Goal: Transaction & Acquisition: Purchase product/service

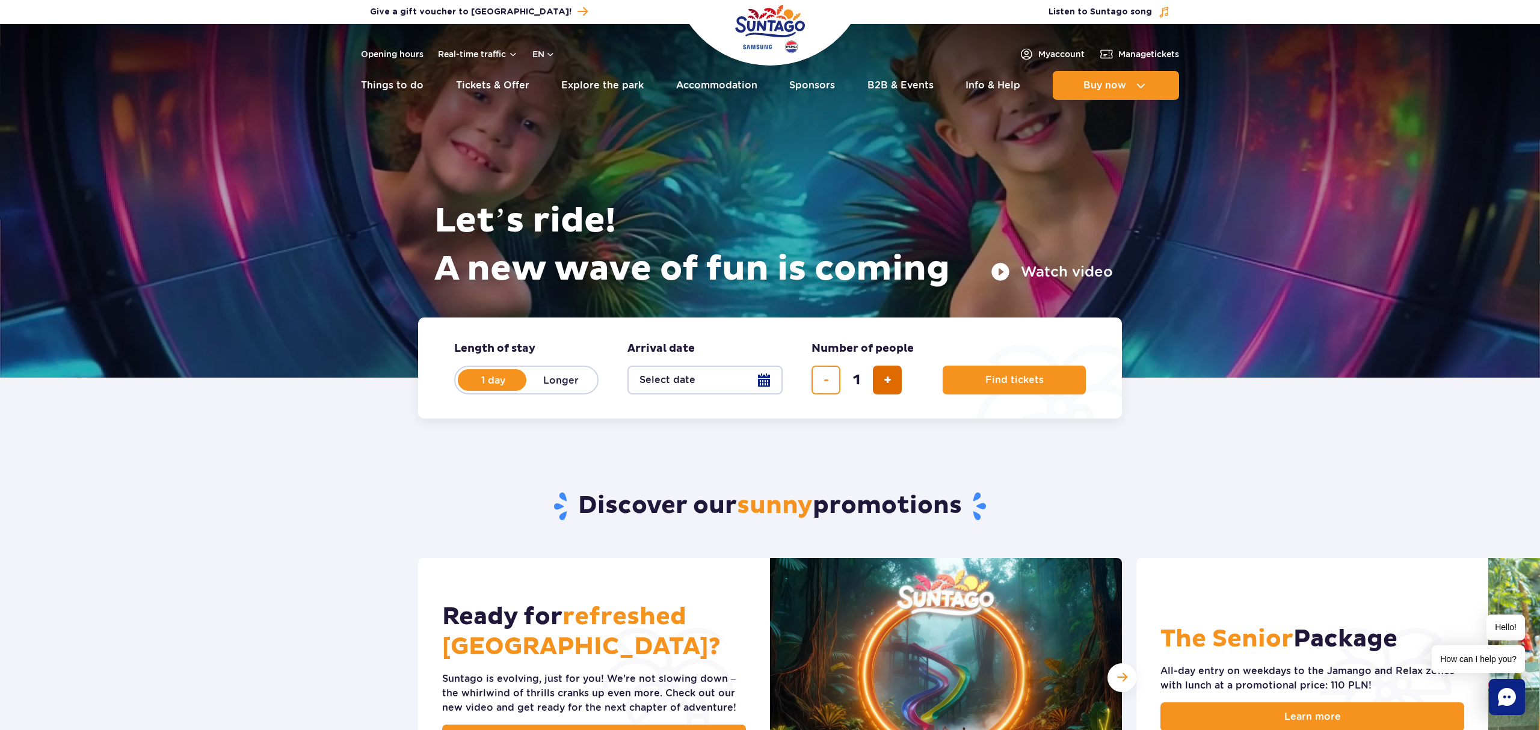
click at [884, 380] on span "add ticket" at bounding box center [887, 380] width 8 height 0
type input "2"
click at [746, 381] on button "Select date" at bounding box center [704, 380] width 155 height 29
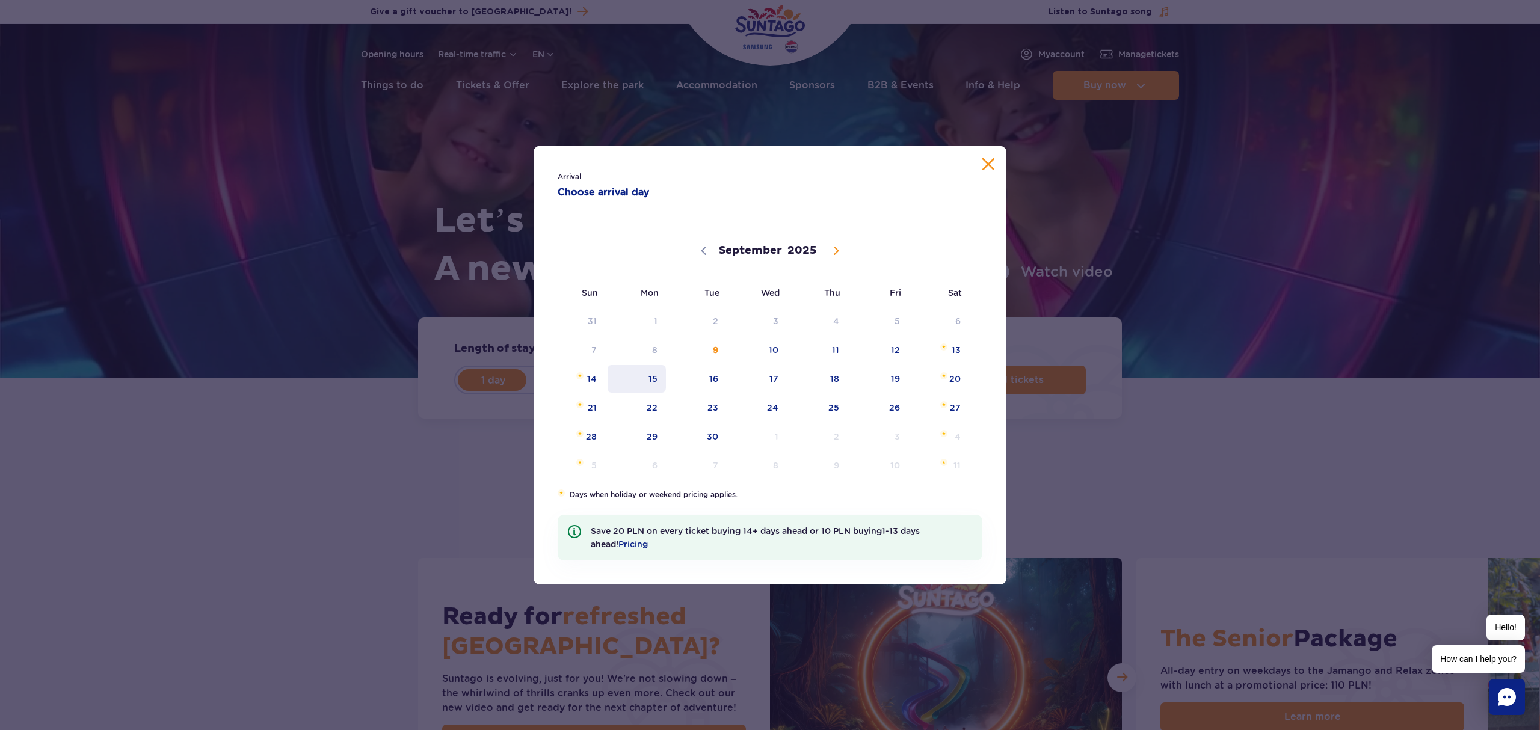
click at [651, 378] on span "15" at bounding box center [636, 379] width 61 height 28
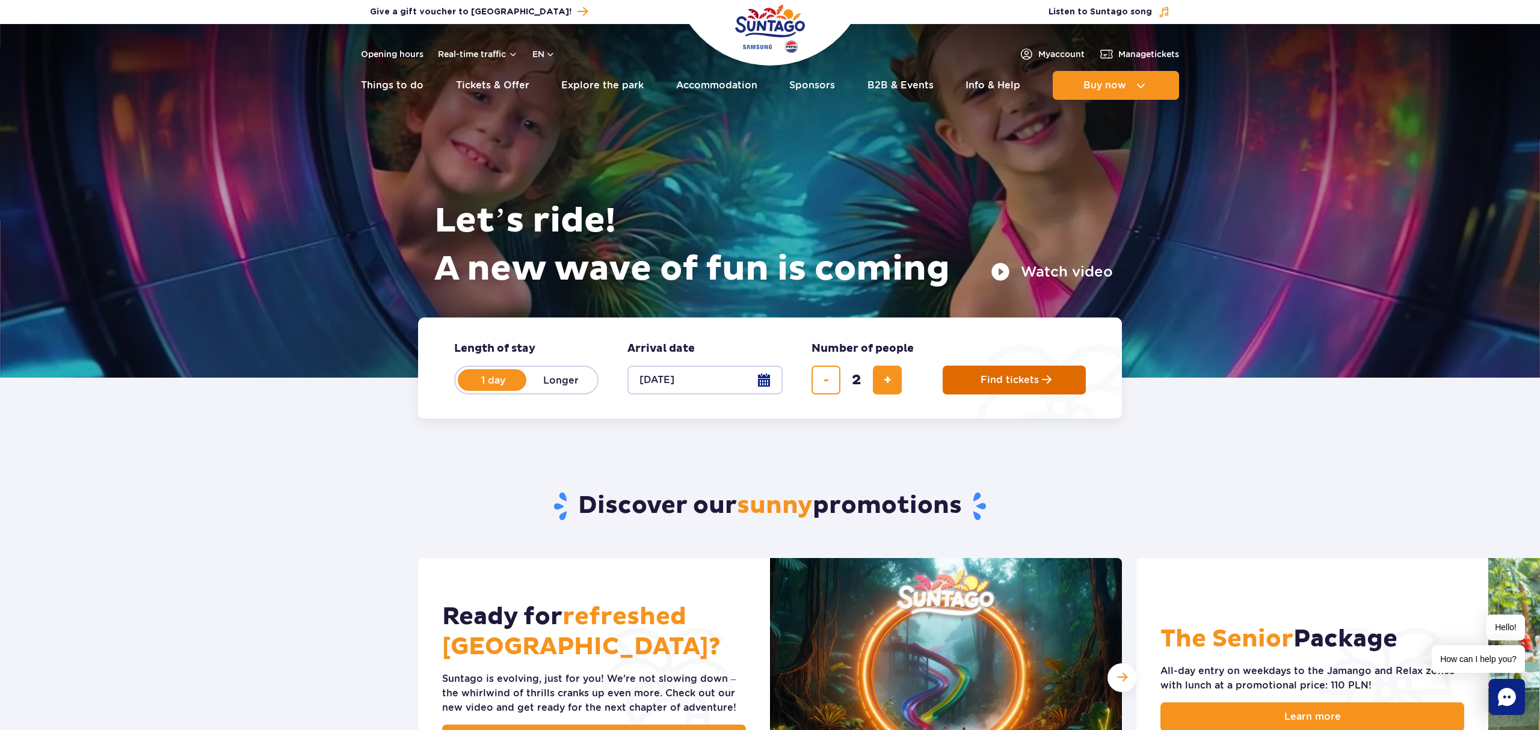
click at [1000, 385] on button "Find tickets" at bounding box center [1013, 380] width 143 height 29
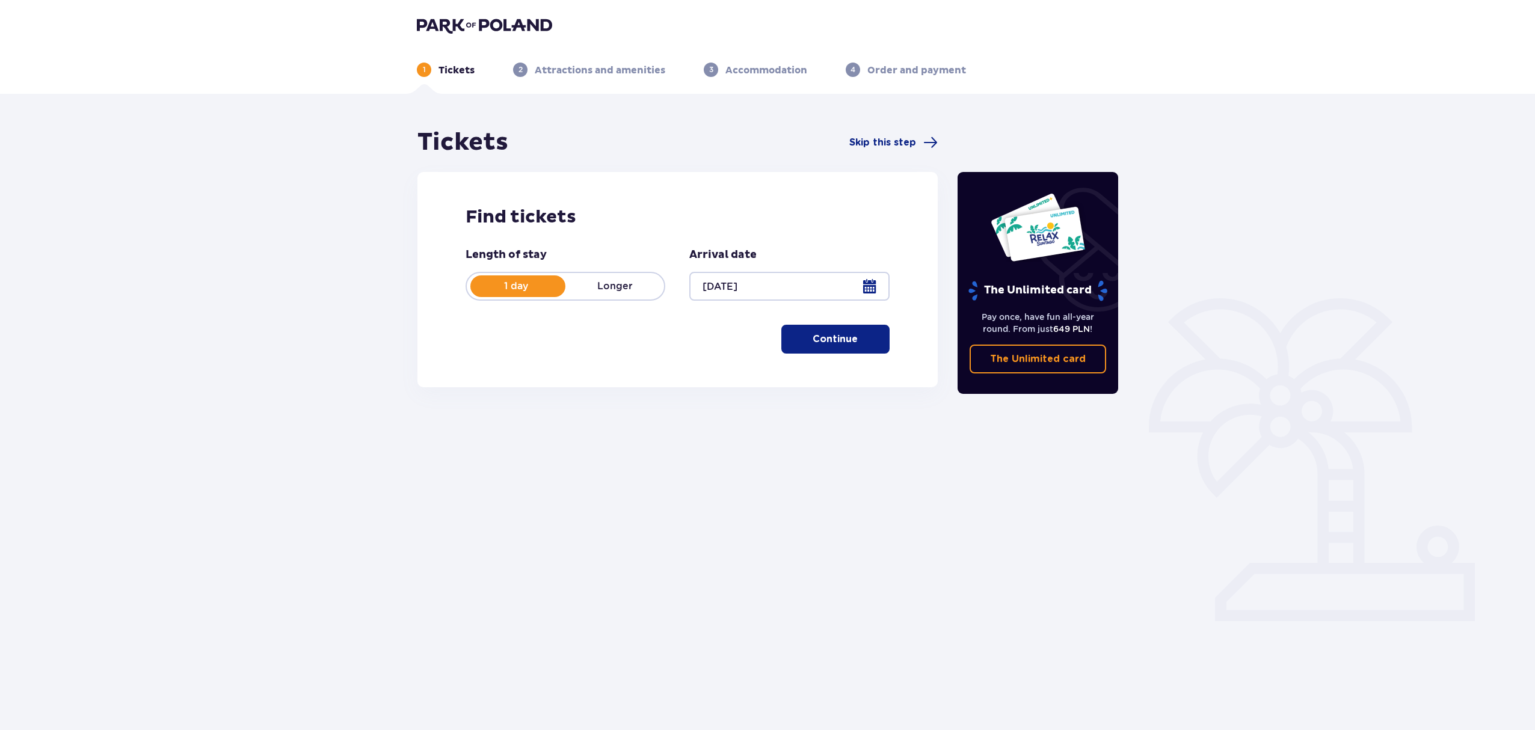
click at [814, 340] on p "Continue" at bounding box center [834, 339] width 45 height 13
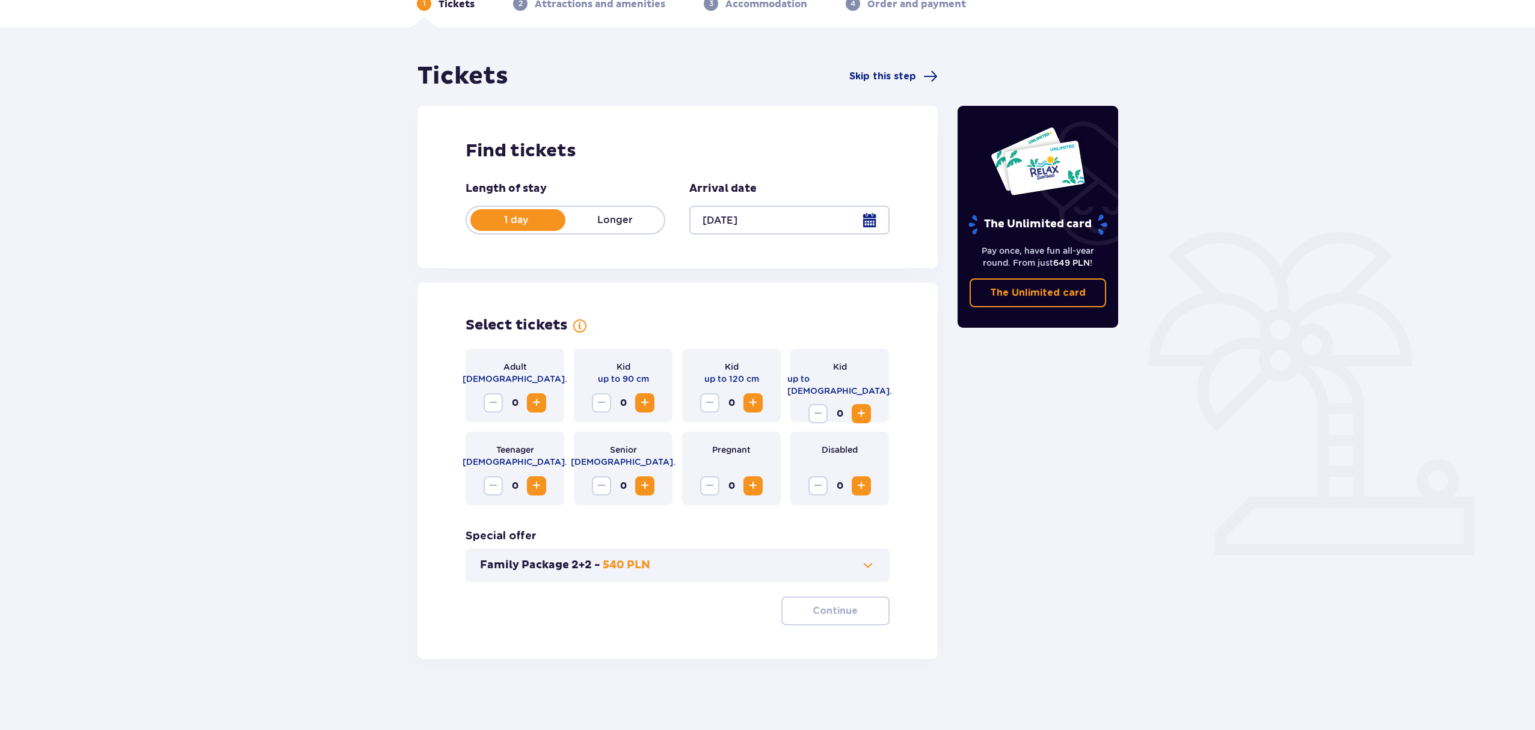
scroll to position [67, 0]
click at [535, 404] on span "Increase" at bounding box center [536, 402] width 14 height 14
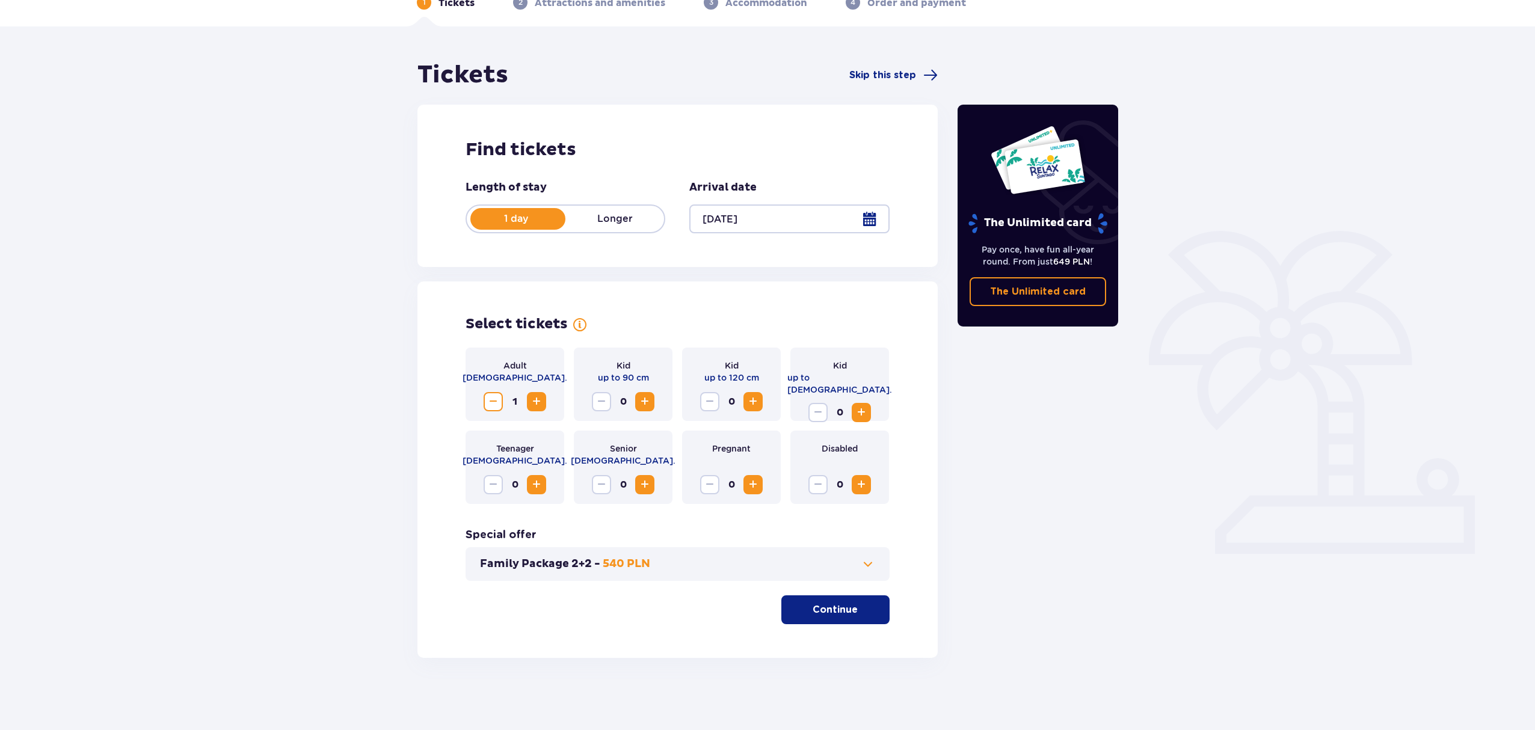
click at [535, 404] on span "Increase" at bounding box center [536, 402] width 14 height 14
click at [812, 610] on p "Continue" at bounding box center [834, 609] width 45 height 13
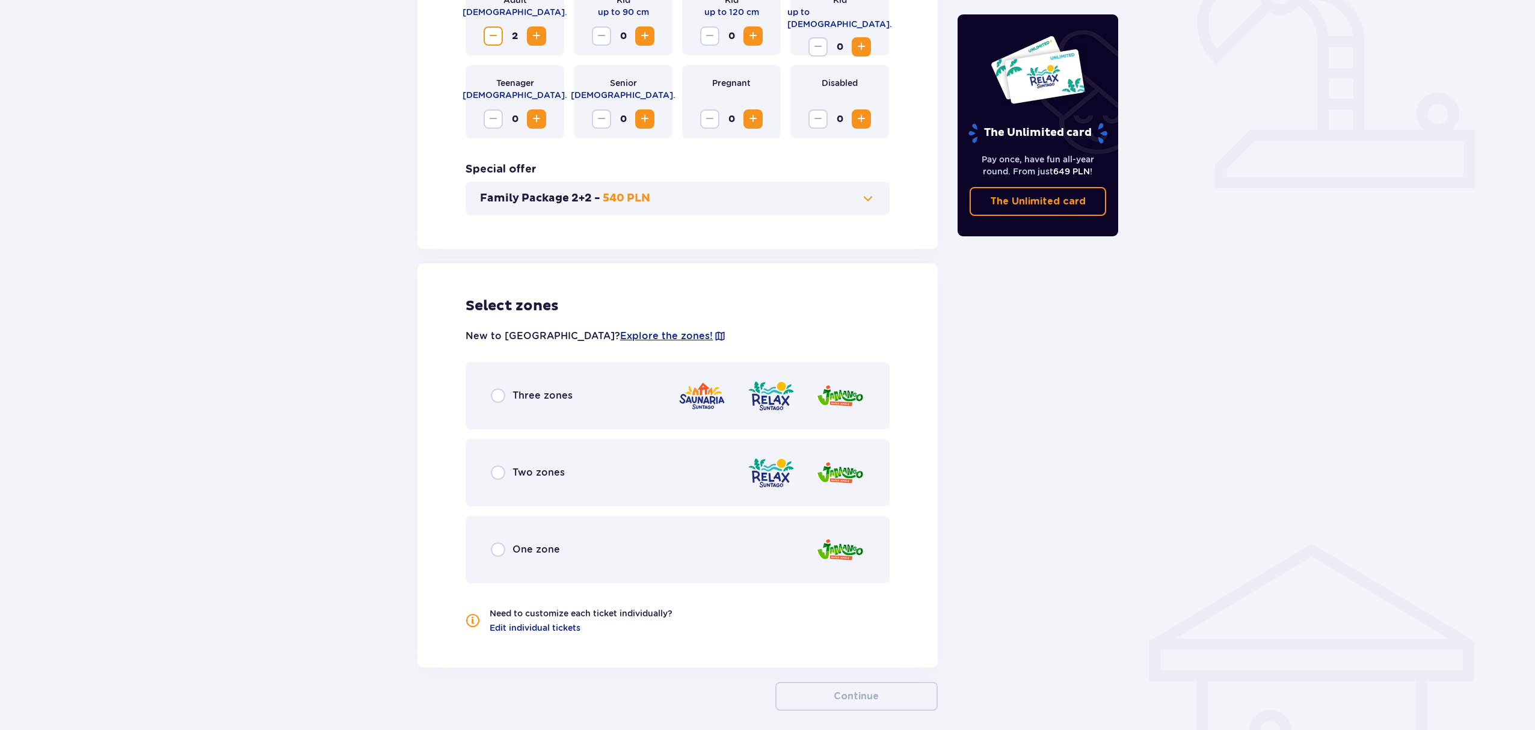
scroll to position [486, 0]
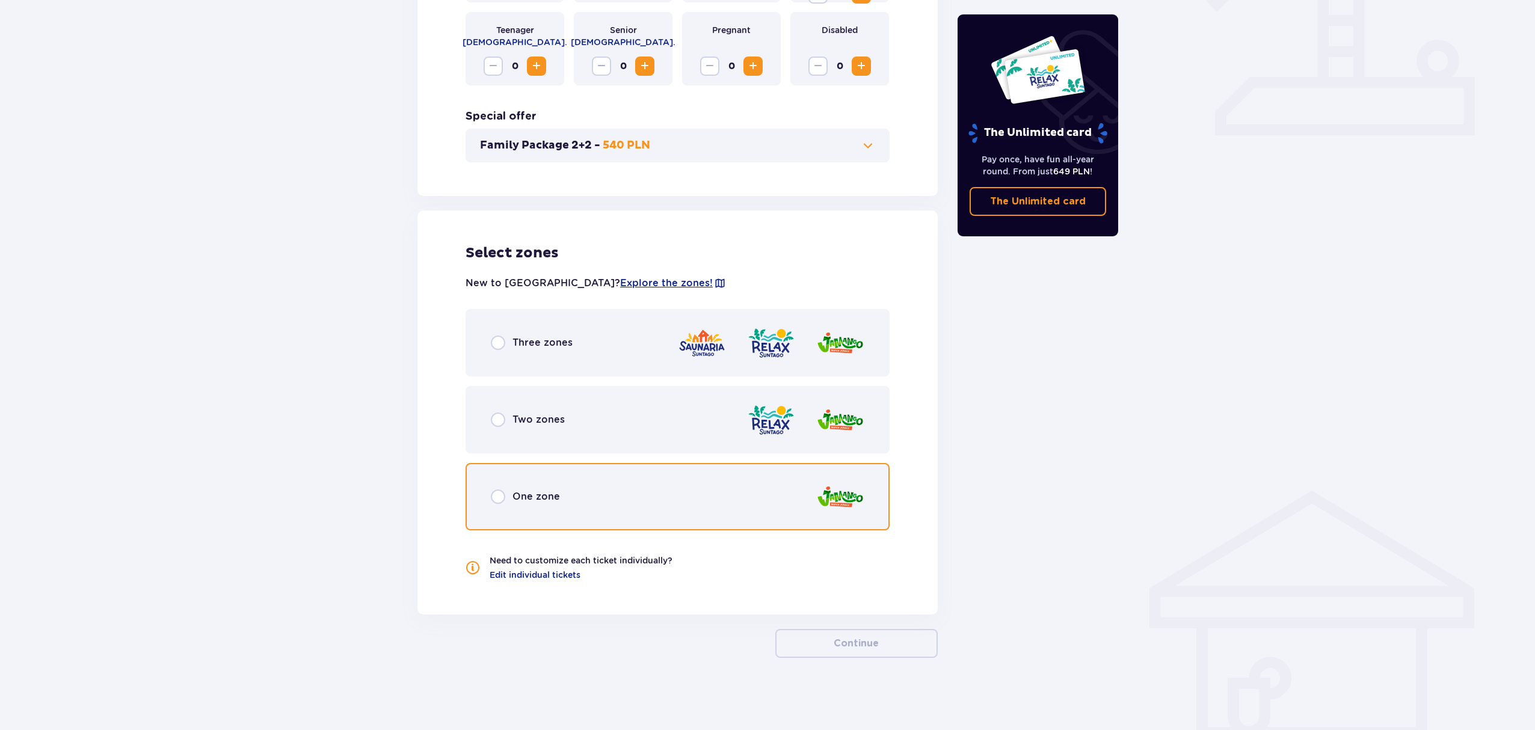
click at [498, 491] on input "radio" at bounding box center [498, 497] width 14 height 14
radio input "true"
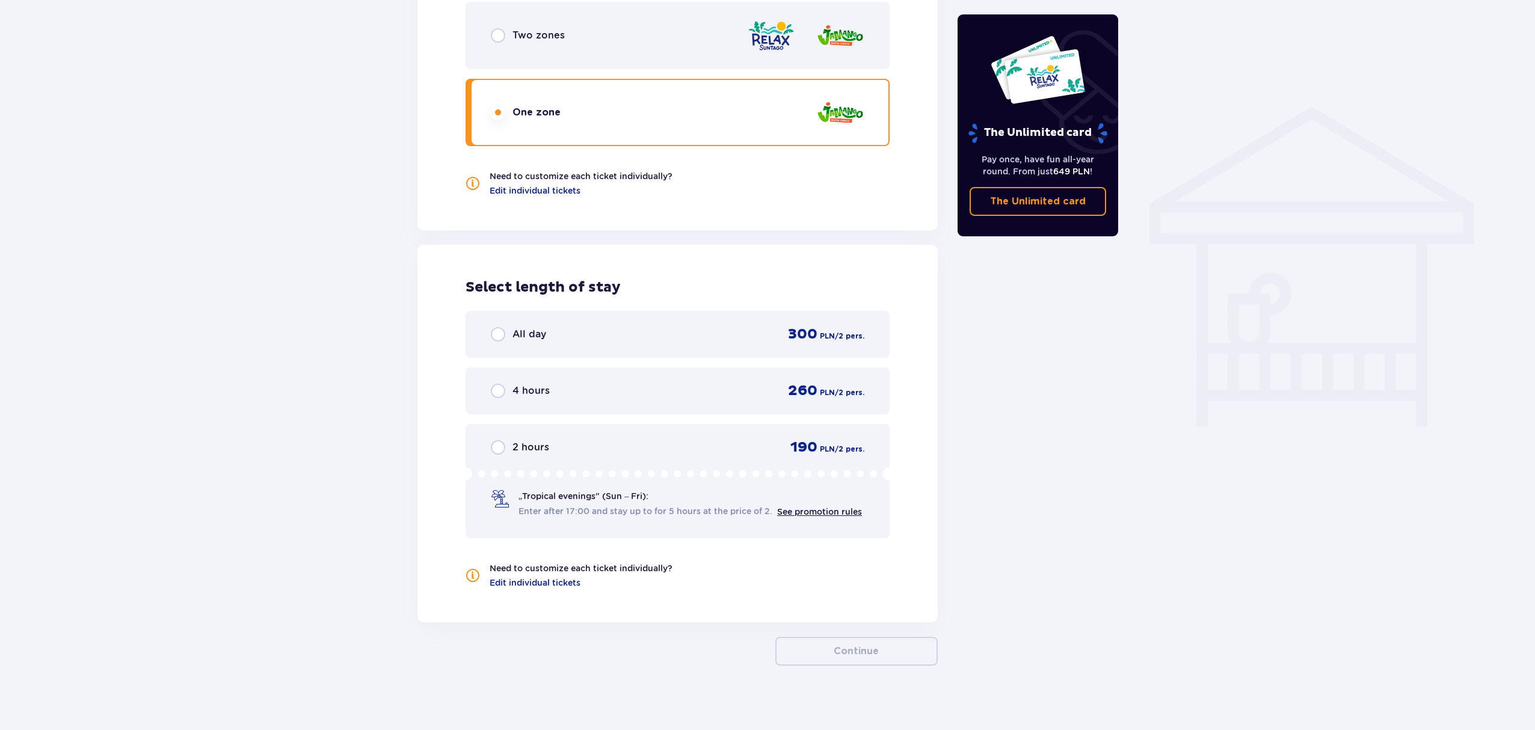
scroll to position [878, 0]
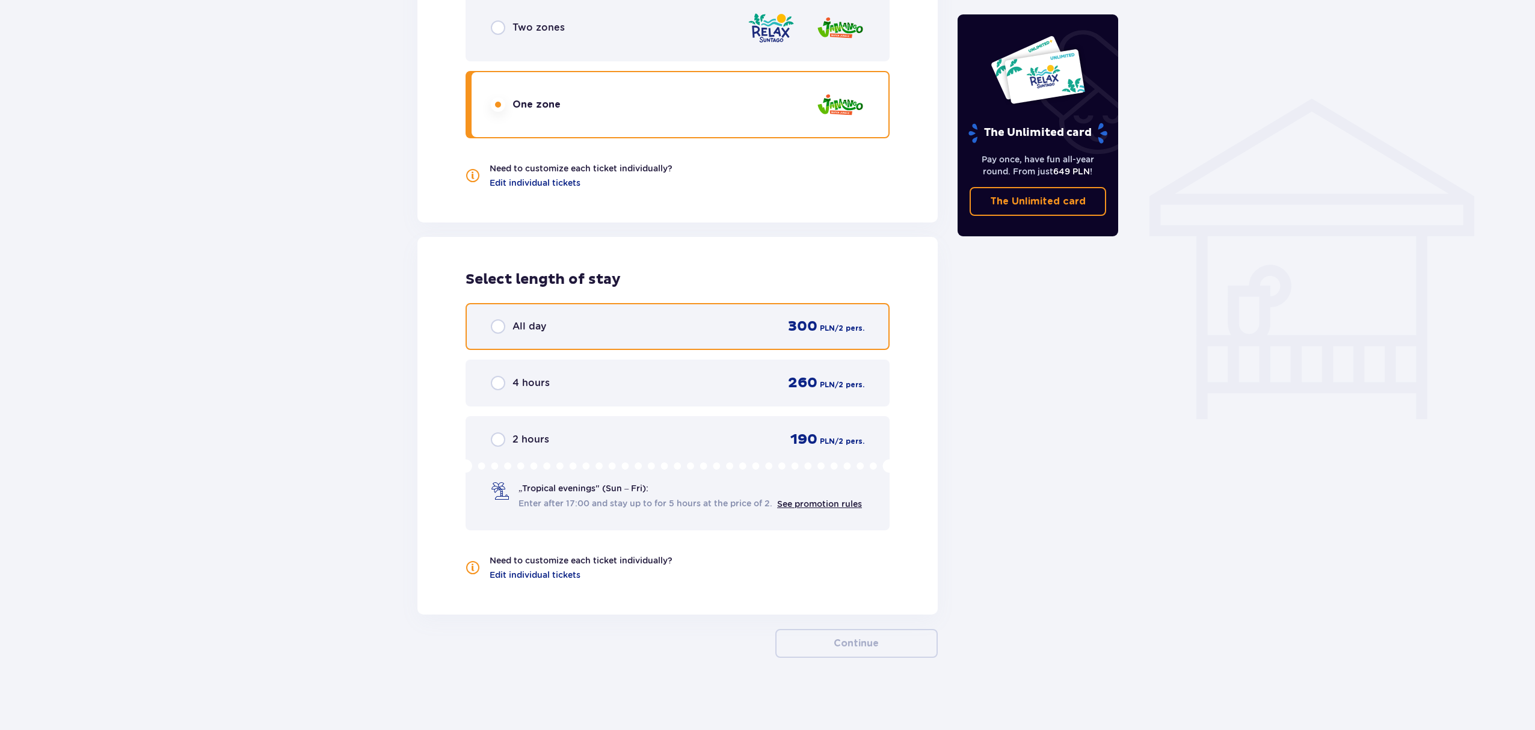
click at [500, 328] on input "radio" at bounding box center [498, 326] width 14 height 14
radio input "true"
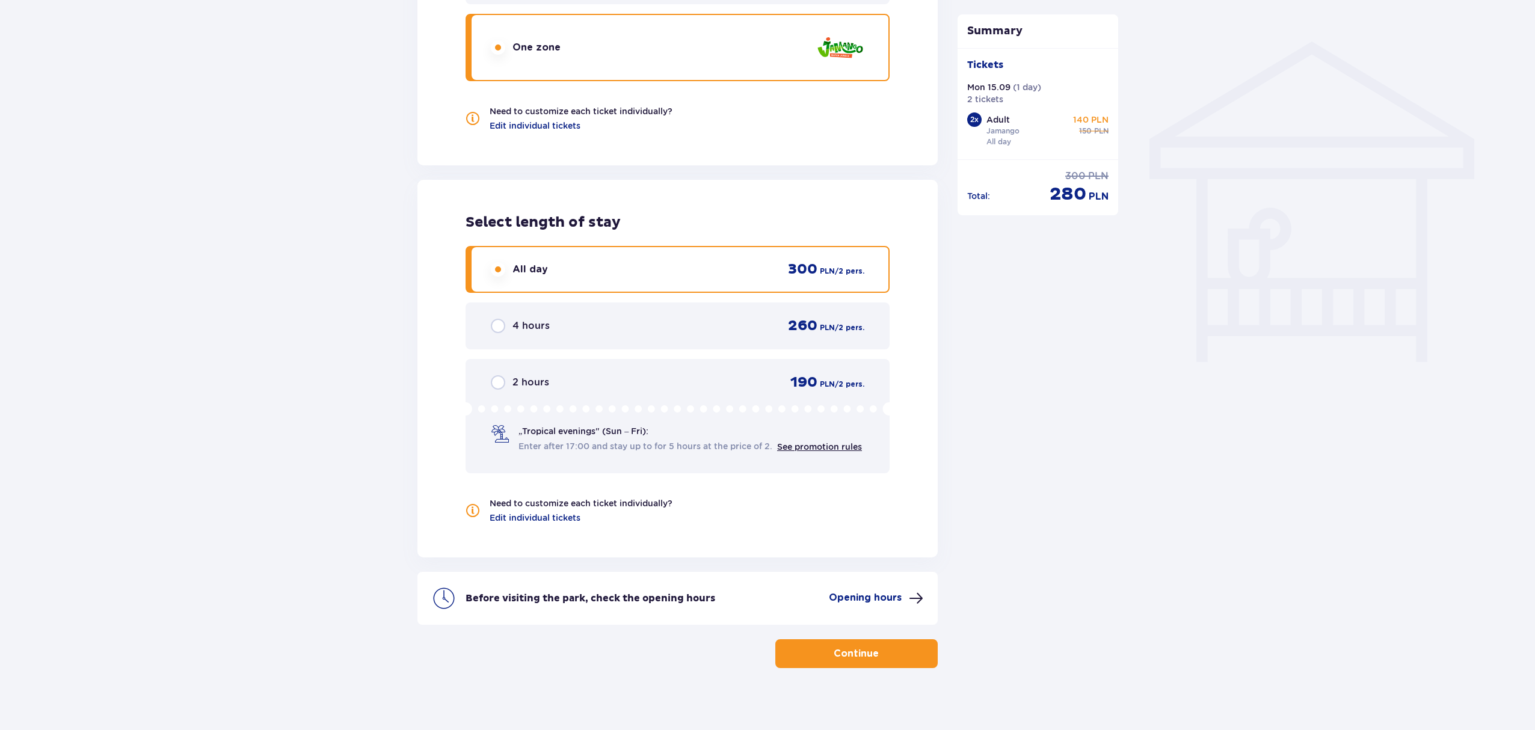
scroll to position [945, 0]
